Goal: Navigation & Orientation: Go to known website

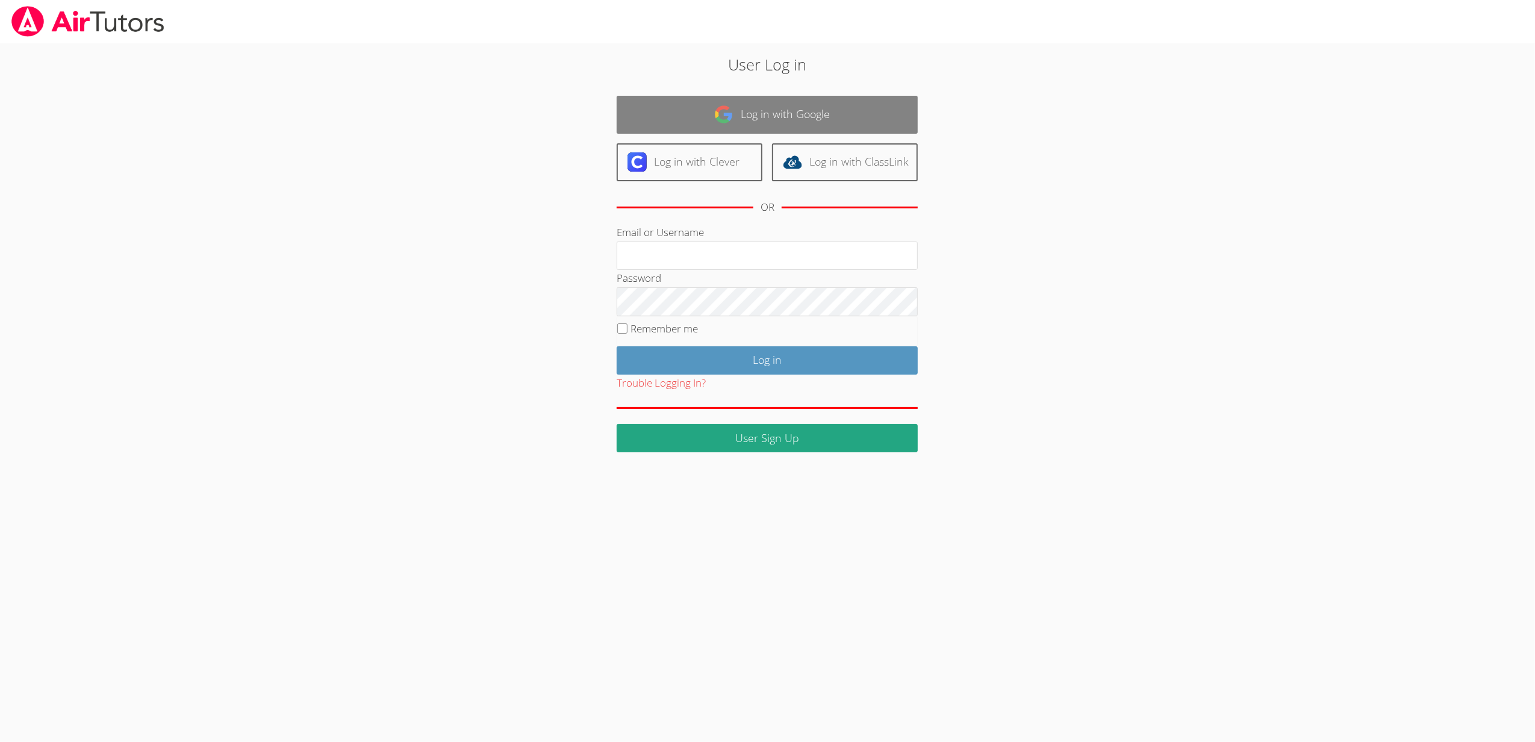
type input "sbrinkley26@gmail.com"
click at [883, 119] on link "Log in with Google" at bounding box center [767, 115] width 301 height 38
